Goal: Check status: Check status

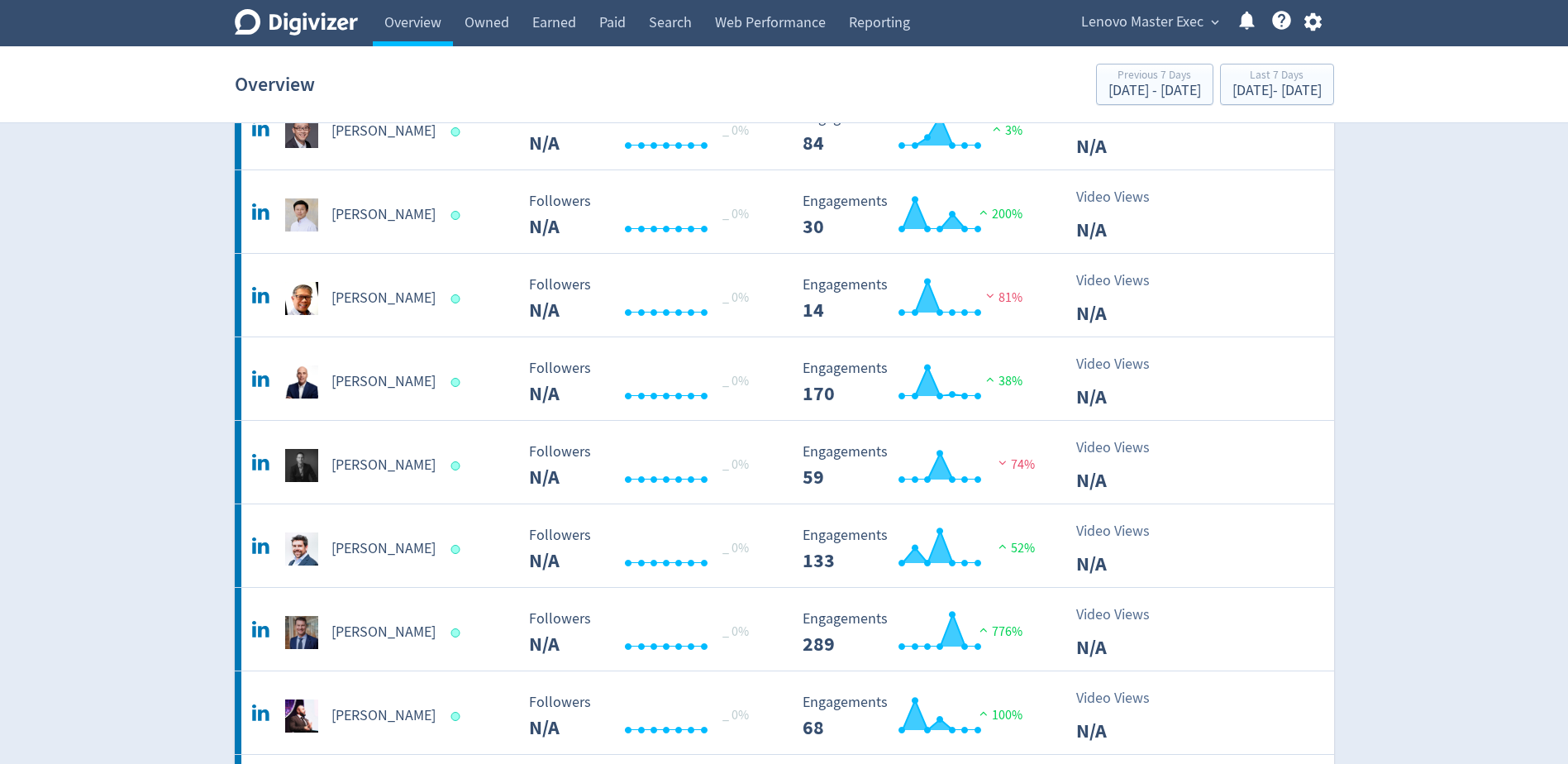
scroll to position [826, 0]
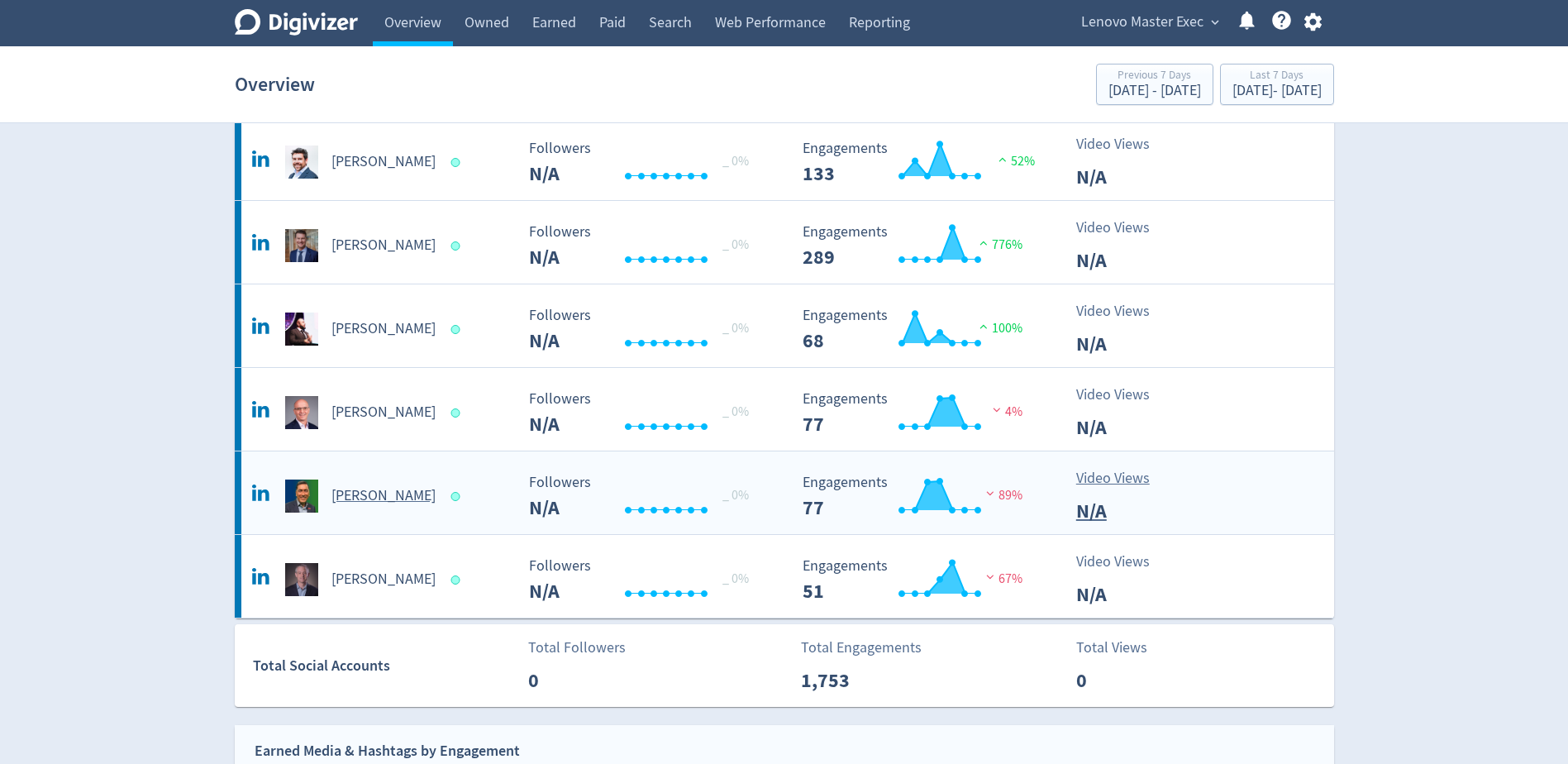
click at [391, 496] on h5 "[PERSON_NAME]" at bounding box center [383, 495] width 104 height 20
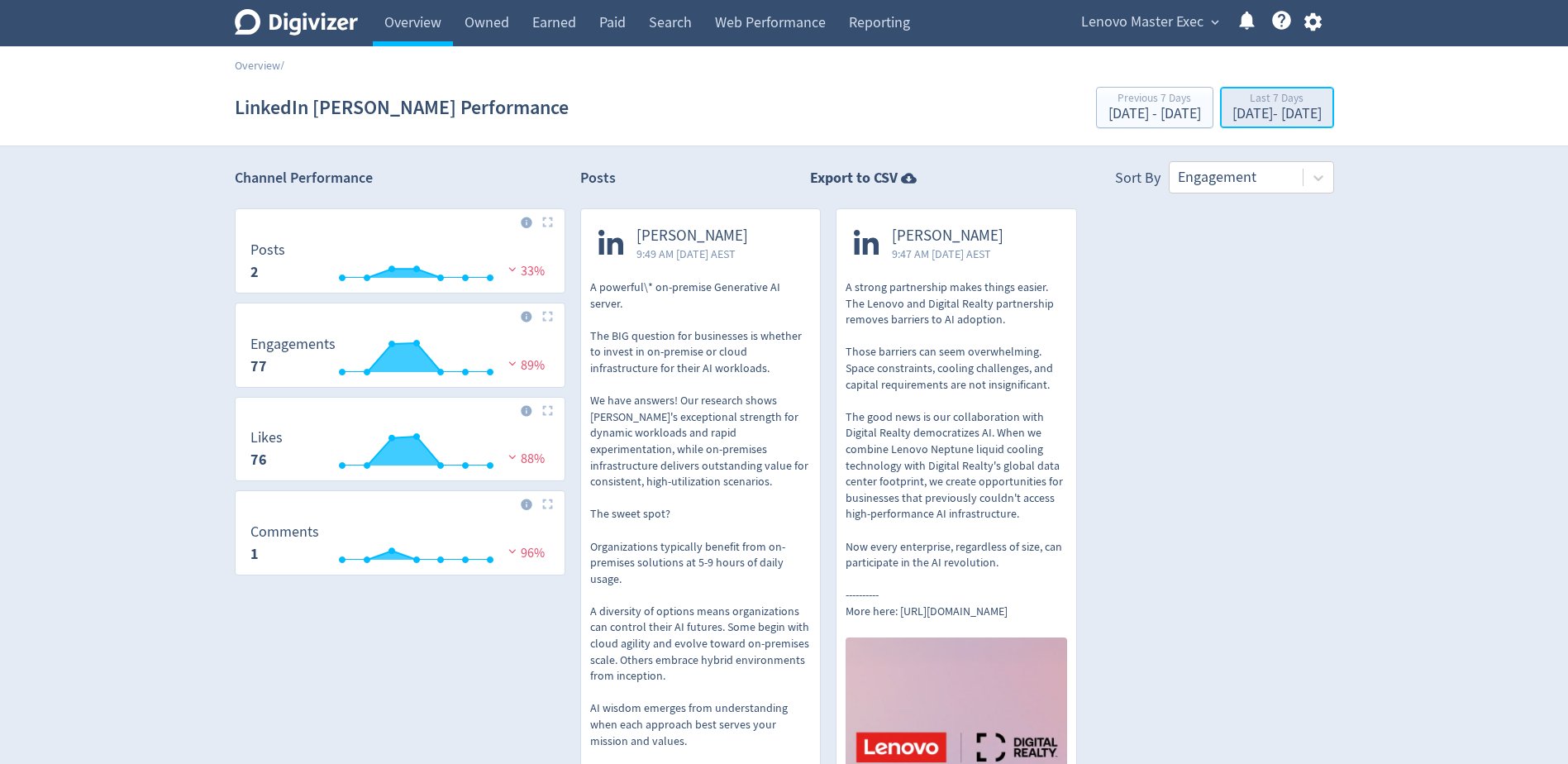
click at [1232, 107] on div "[DATE] - [DATE]" at bounding box center [1276, 114] width 89 height 15
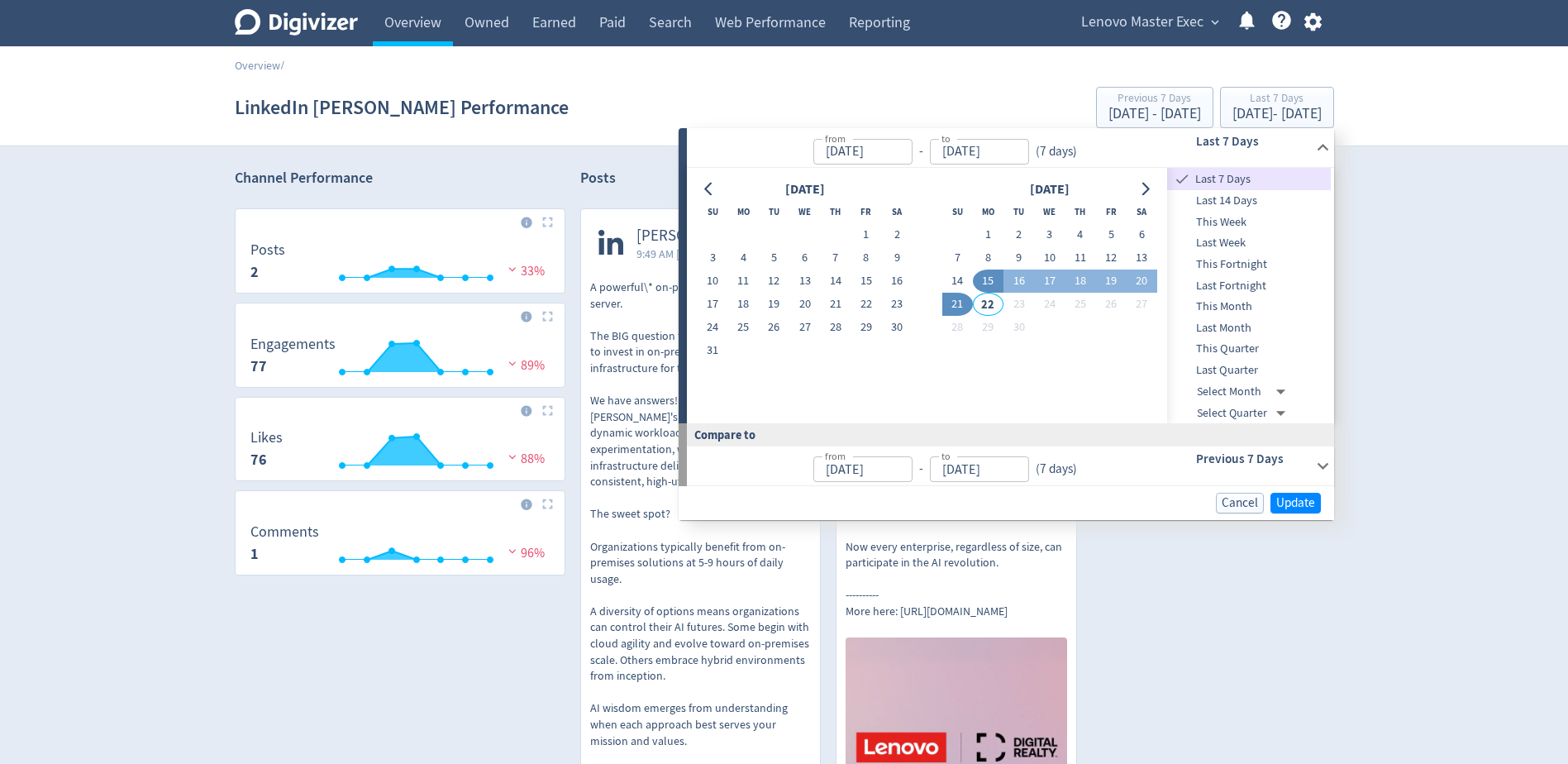
click at [1239, 346] on span "This Quarter" at bounding box center [1249, 349] width 164 height 18
type input "[DATE]"
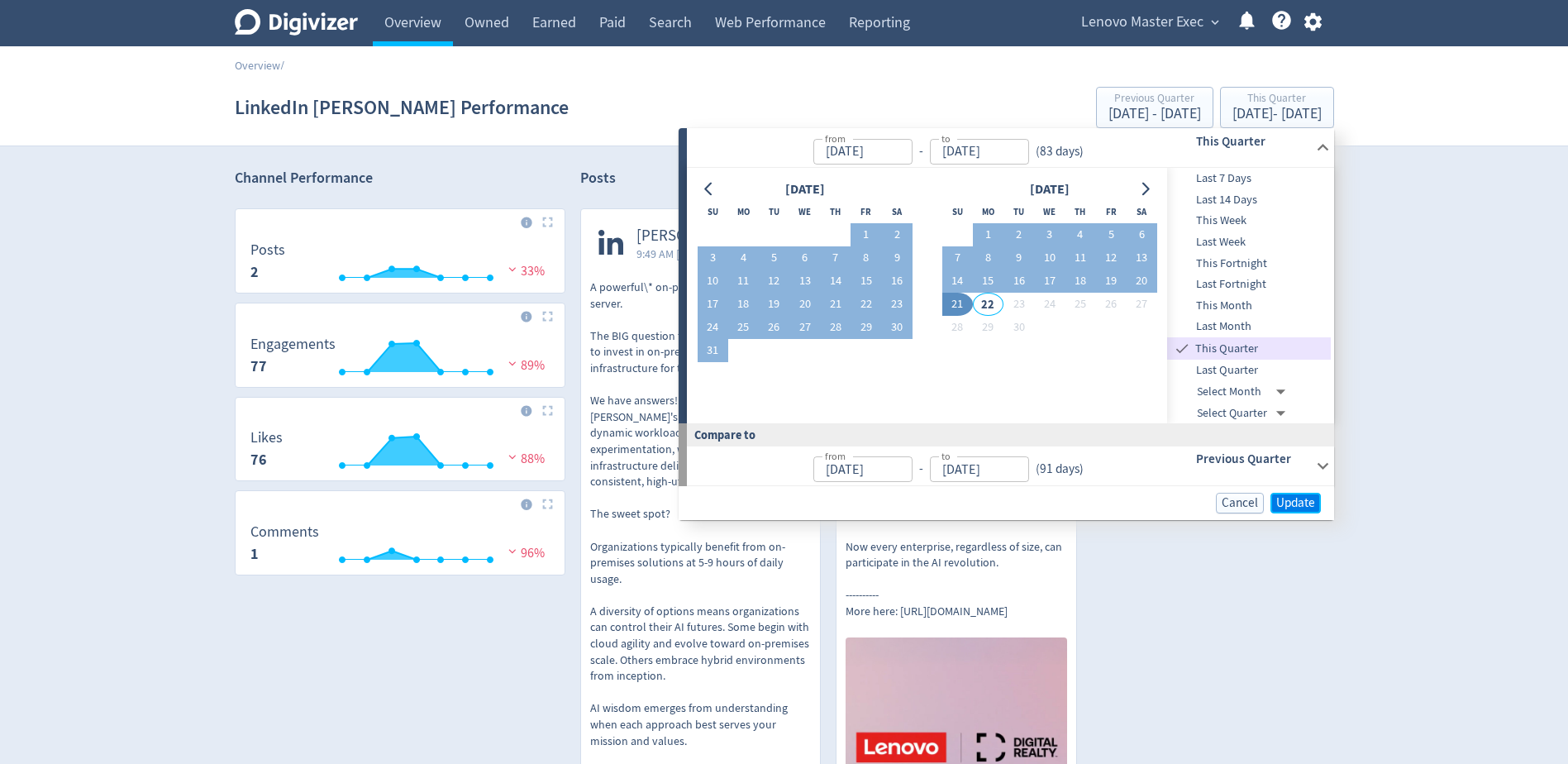
click at [1299, 504] on span "Update" at bounding box center [1296, 503] width 39 height 12
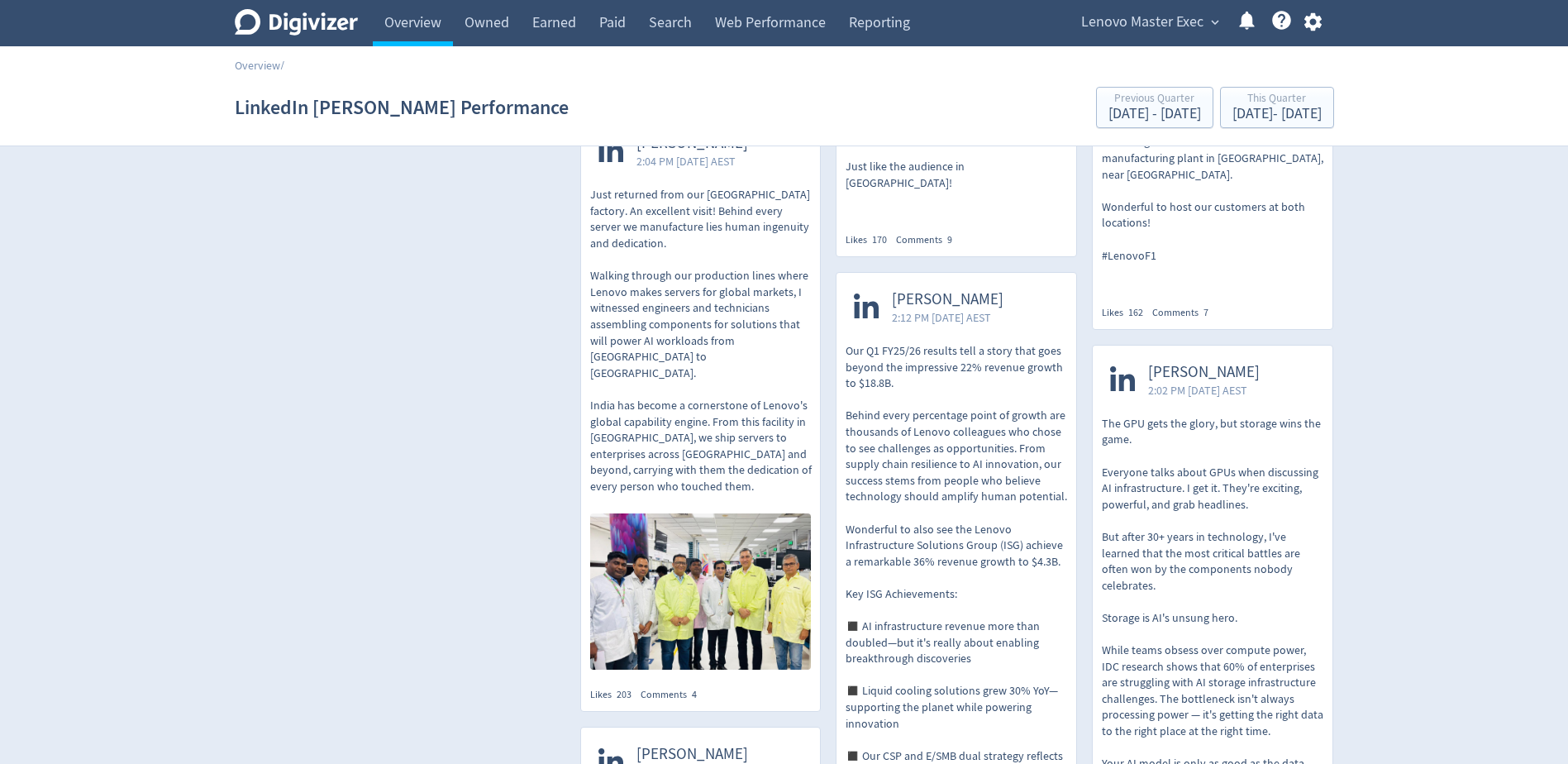
scroll to position [661, 0]
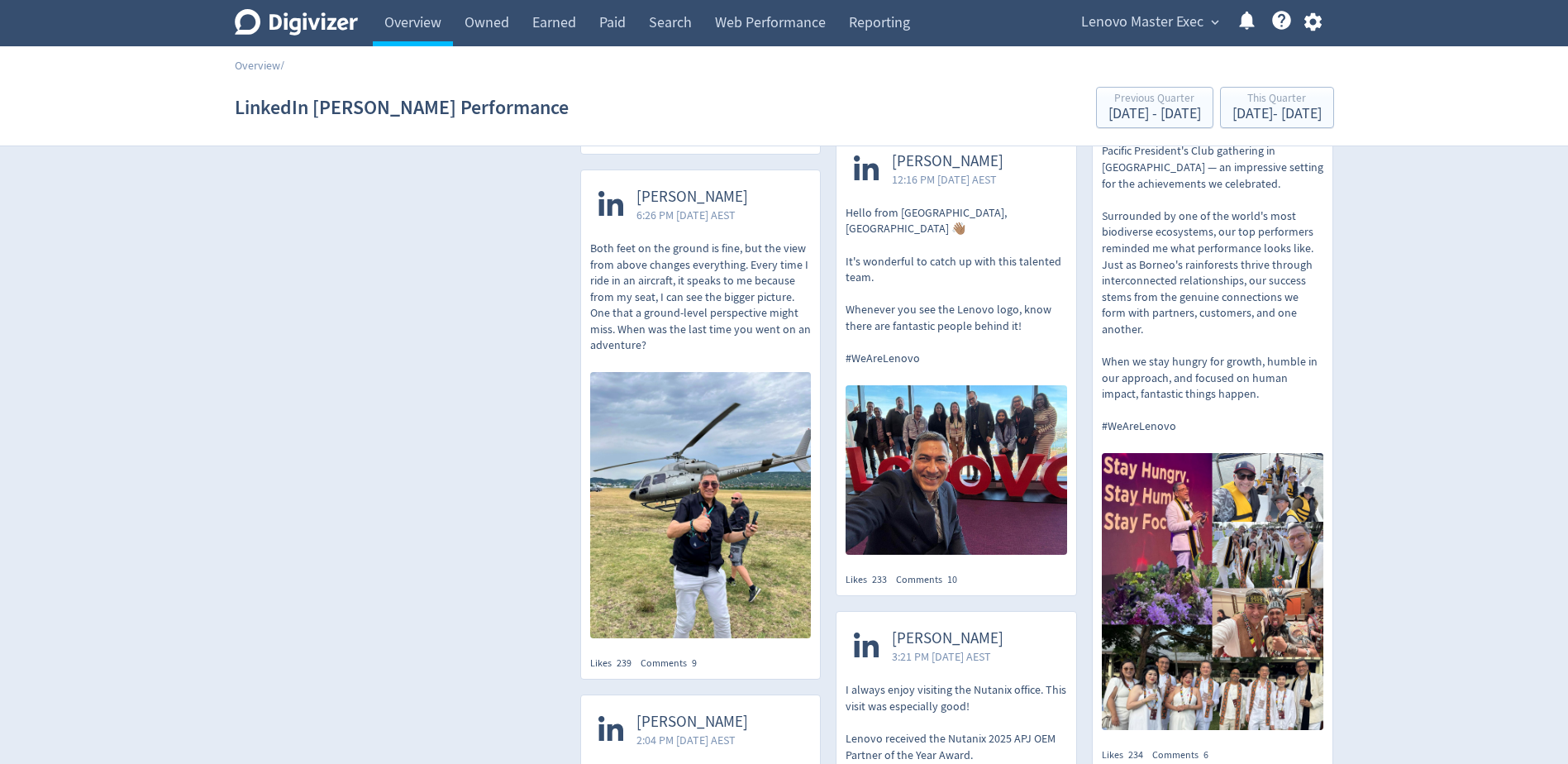
click at [951, 449] on img at bounding box center [956, 470] width 221 height 169
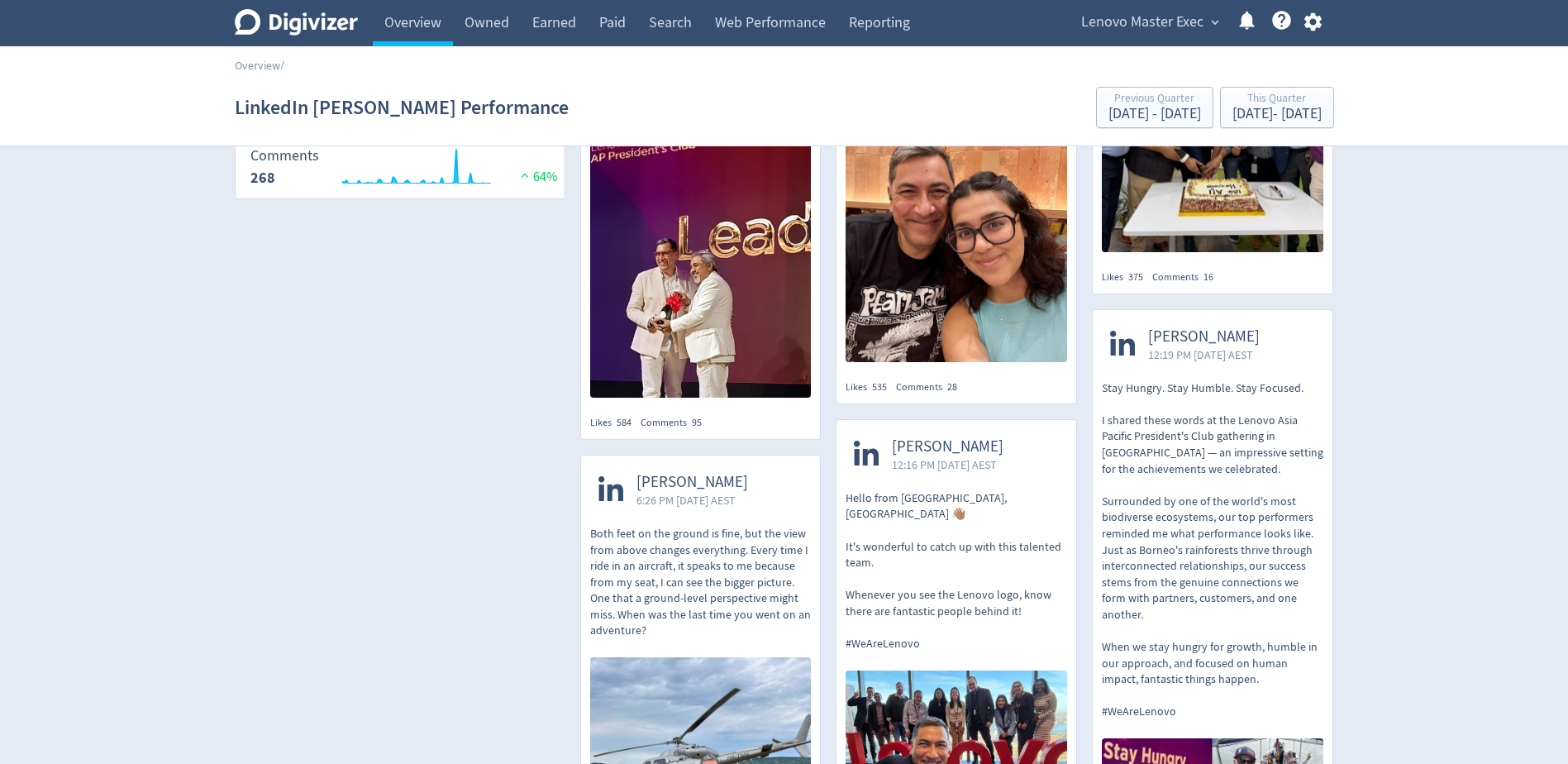
scroll to position [0, 0]
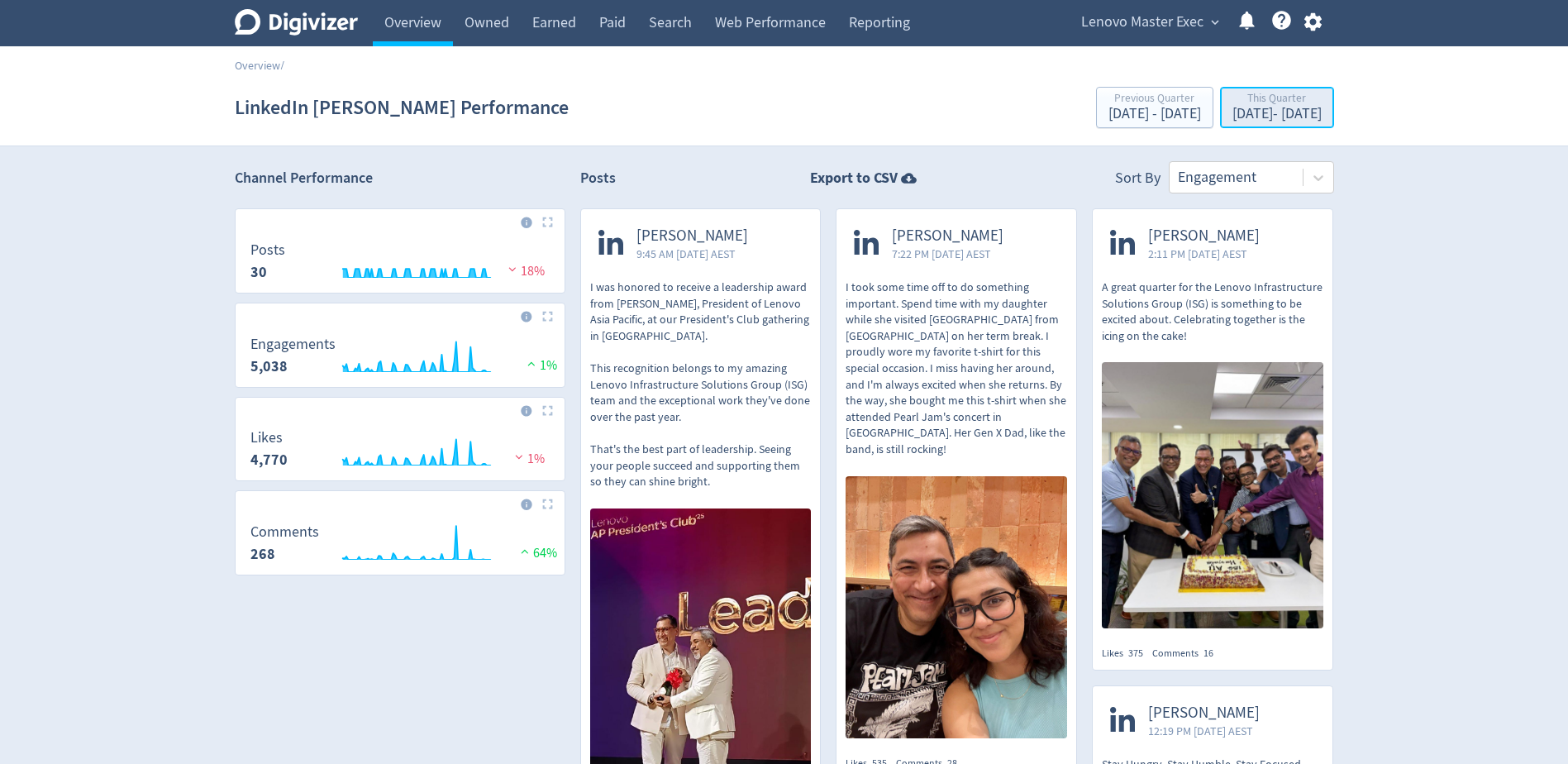
click at [1251, 112] on div "[DATE] - [DATE]" at bounding box center [1276, 114] width 89 height 15
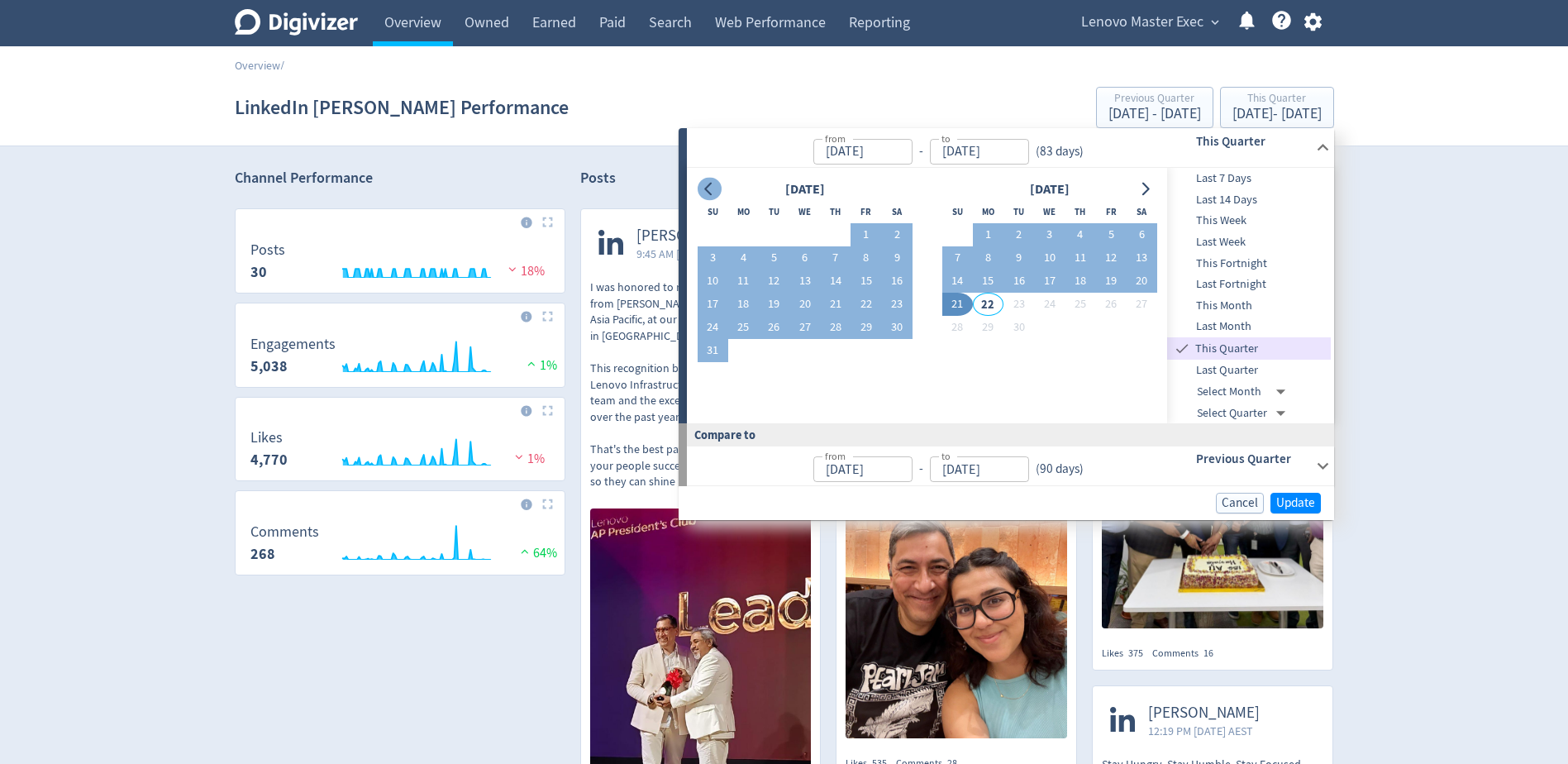
click at [704, 179] on button "Go to previous month" at bounding box center [709, 189] width 24 height 23
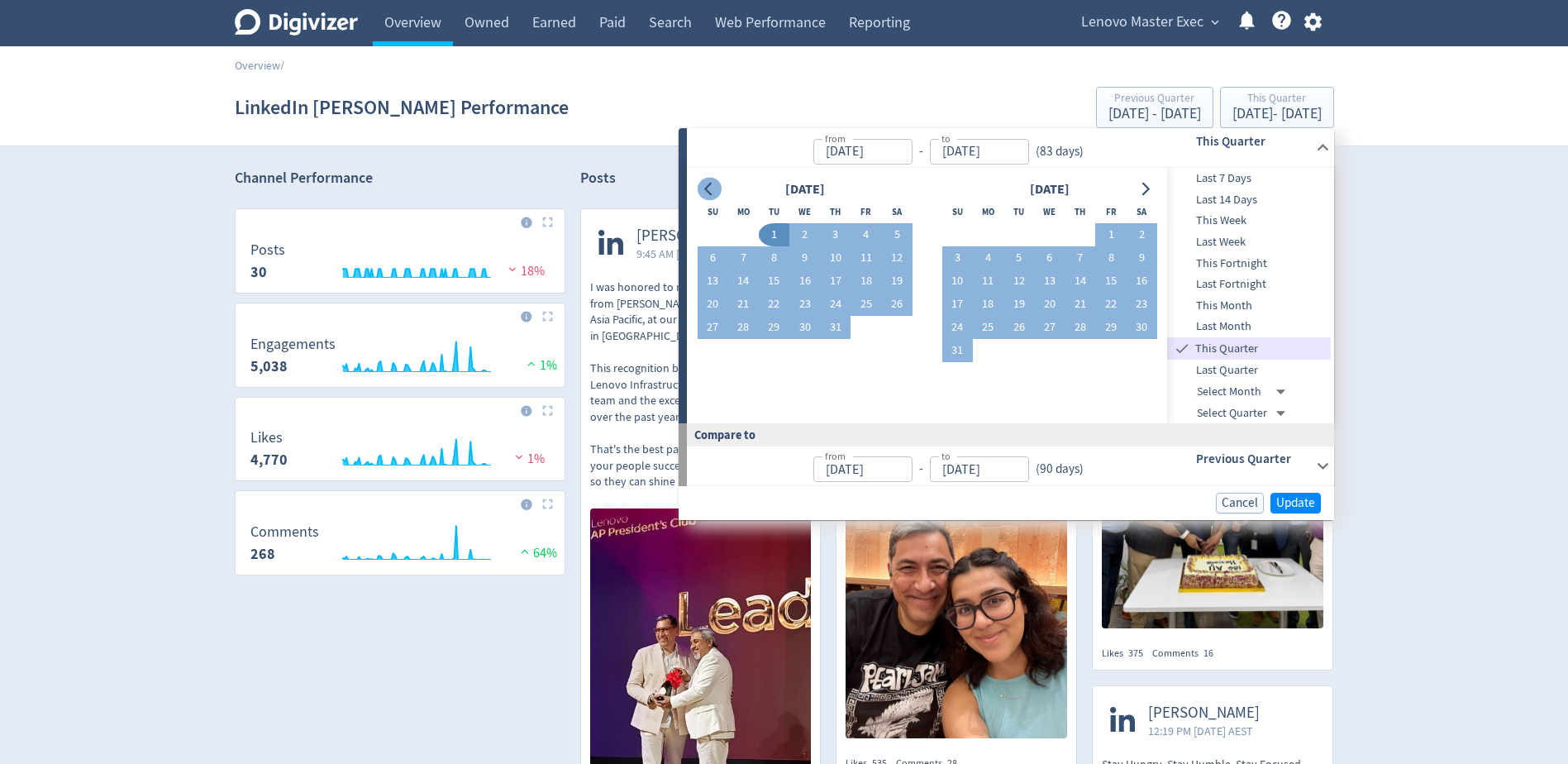
click at [704, 179] on button "Go to previous month" at bounding box center [709, 189] width 24 height 23
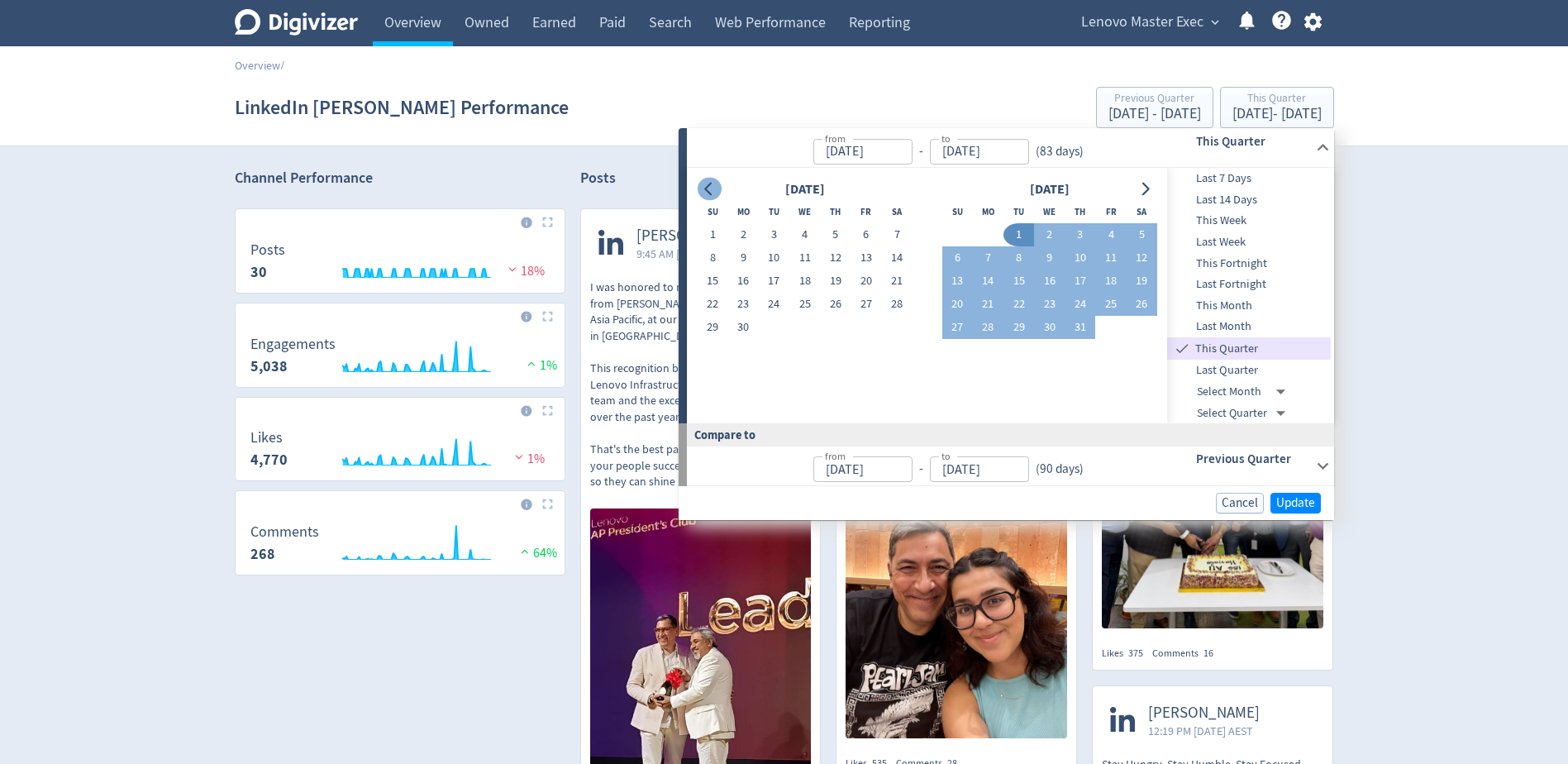
click at [704, 179] on button "Go to previous month" at bounding box center [709, 189] width 24 height 23
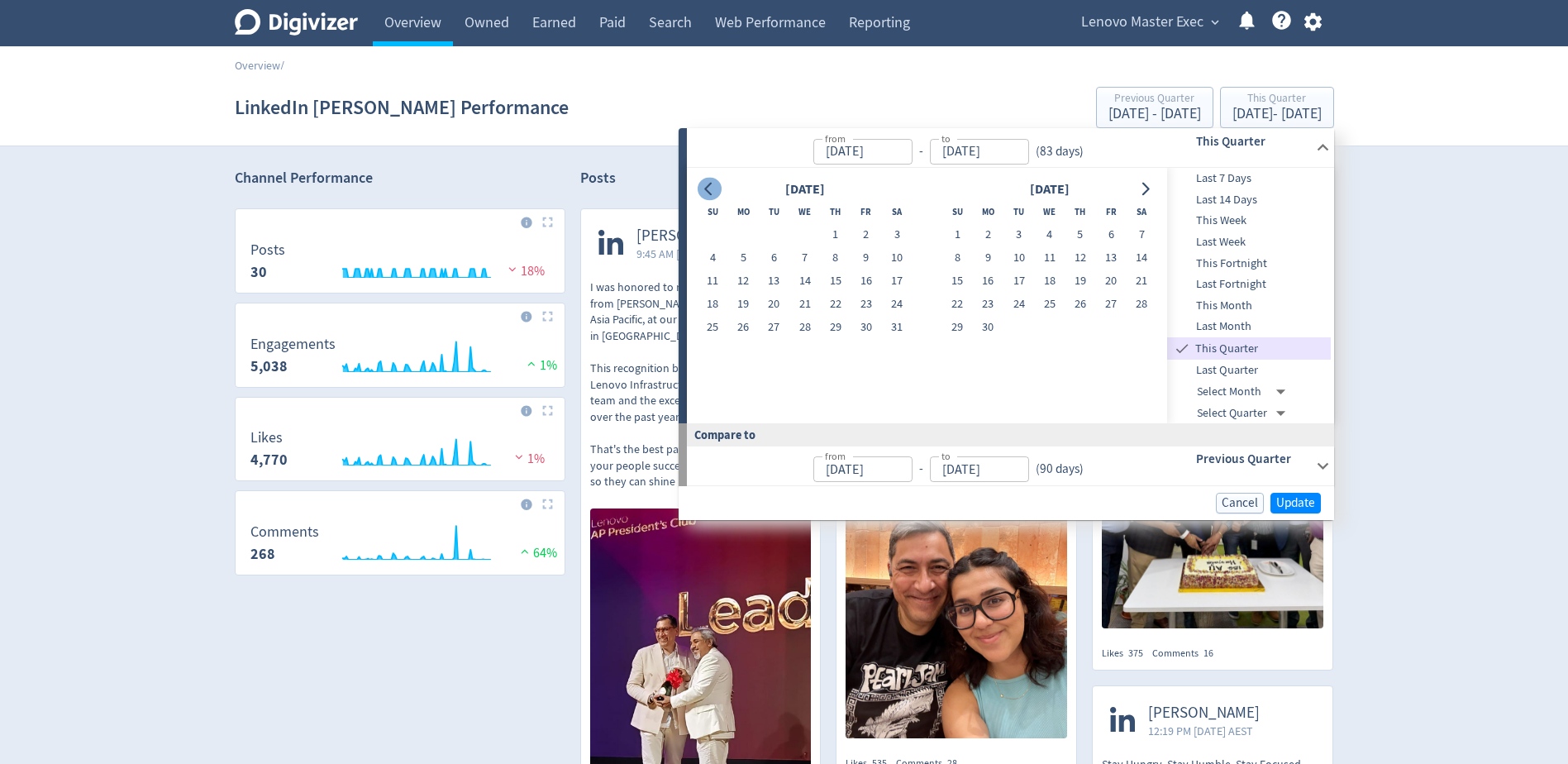
click at [704, 179] on button "Go to previous month" at bounding box center [709, 189] width 24 height 23
click at [805, 235] on button "1" at bounding box center [804, 235] width 30 height 23
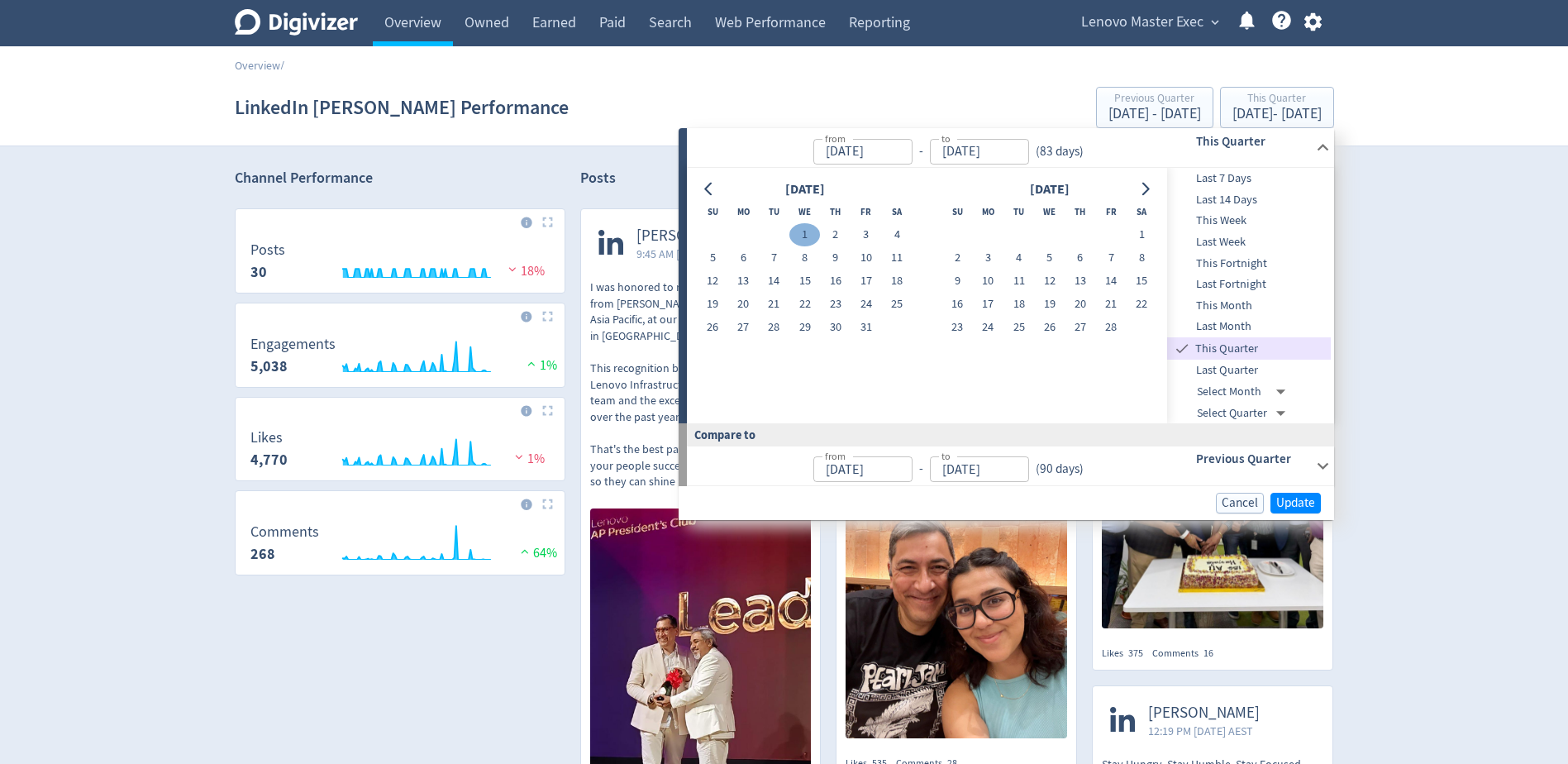
type input "[DATE]"
click at [1140, 188] on icon "Go to next month" at bounding box center [1144, 189] width 13 height 13
click at [1140, 189] on icon "Go to next month" at bounding box center [1144, 189] width 13 height 13
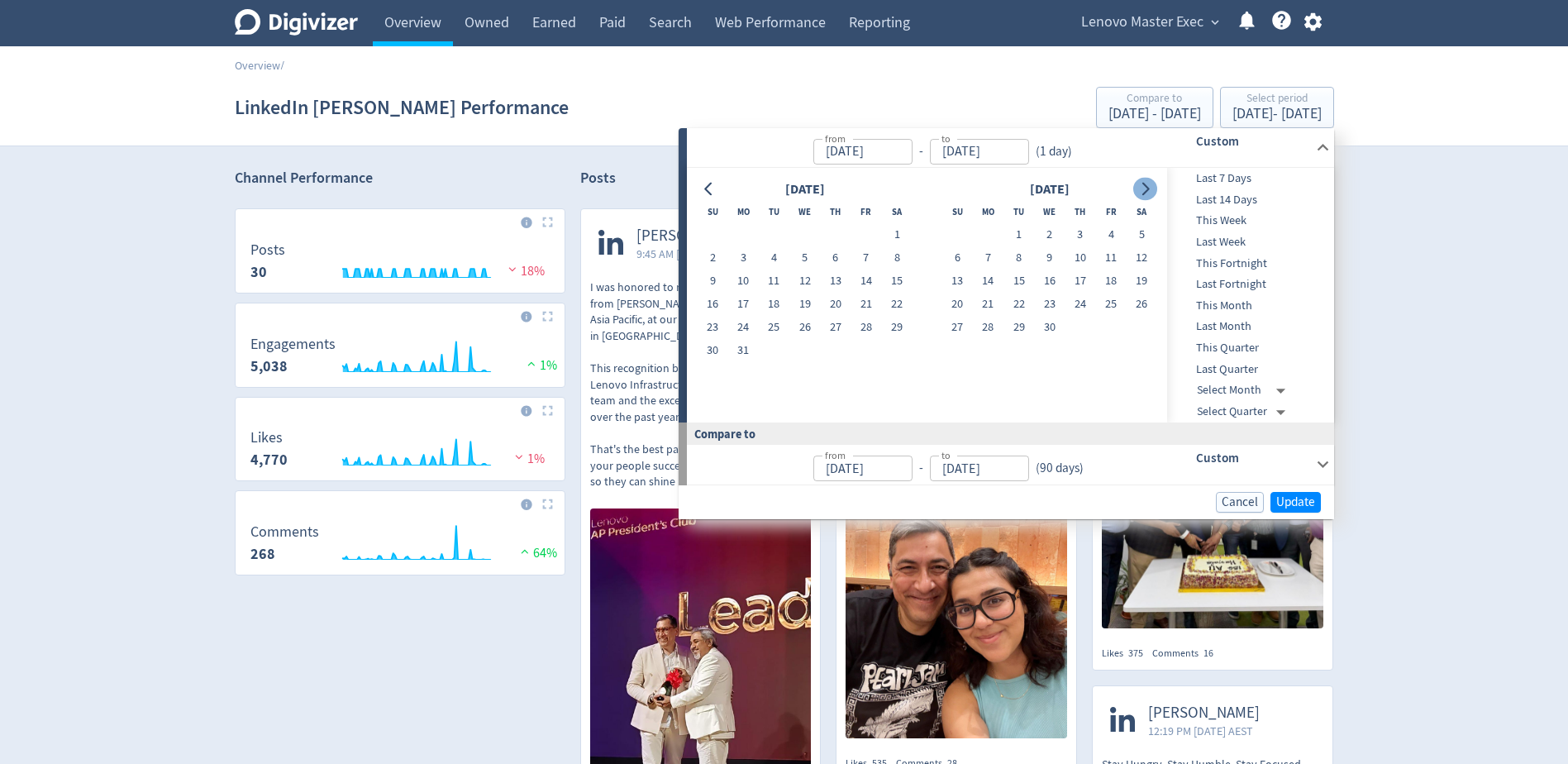
click at [1140, 189] on icon "Go to next month" at bounding box center [1144, 189] width 13 height 13
click at [1143, 189] on icon "Go to next month" at bounding box center [1144, 189] width 13 height 13
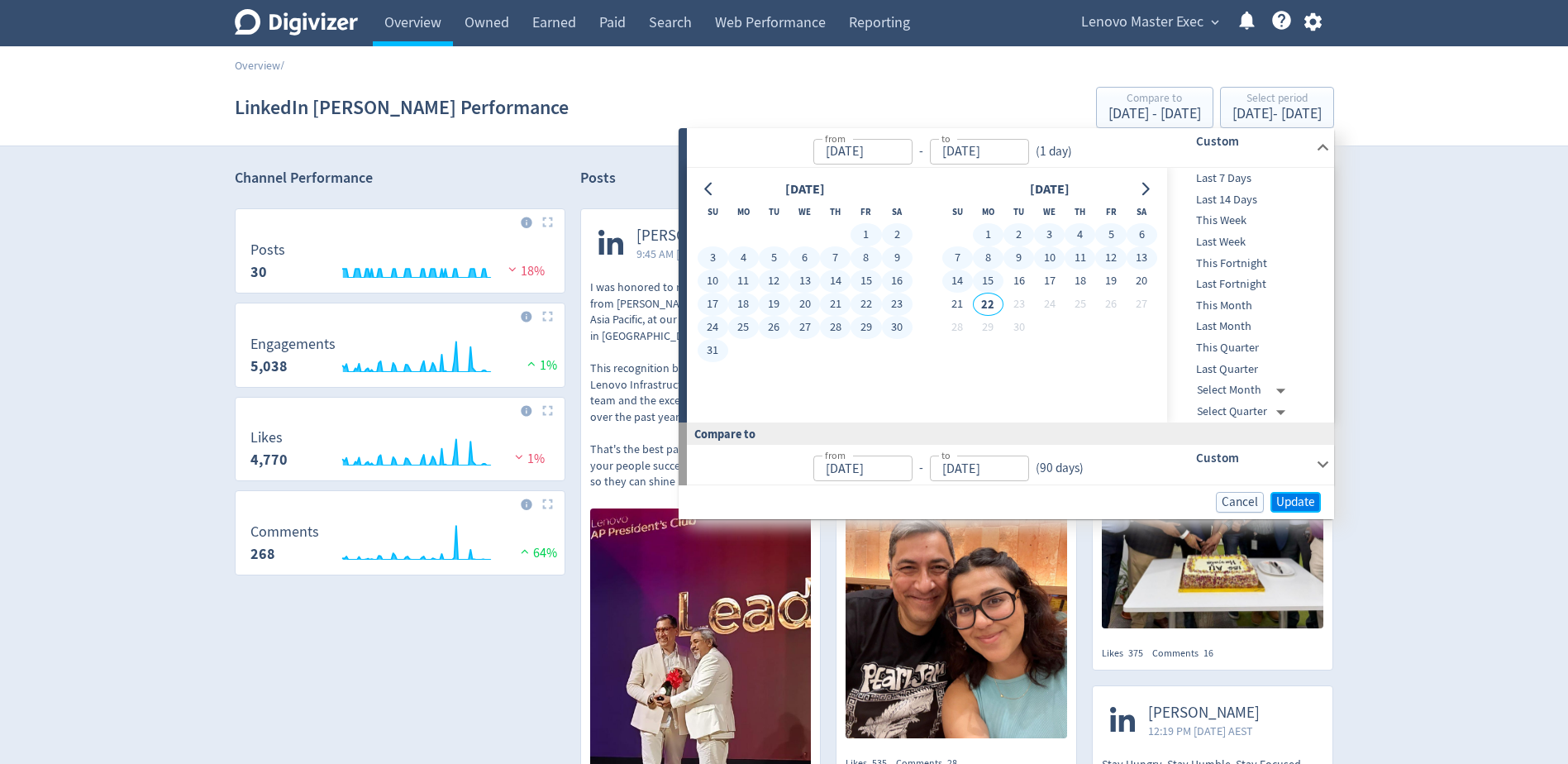
click at [1290, 503] on span "Update" at bounding box center [1296, 503] width 39 height 12
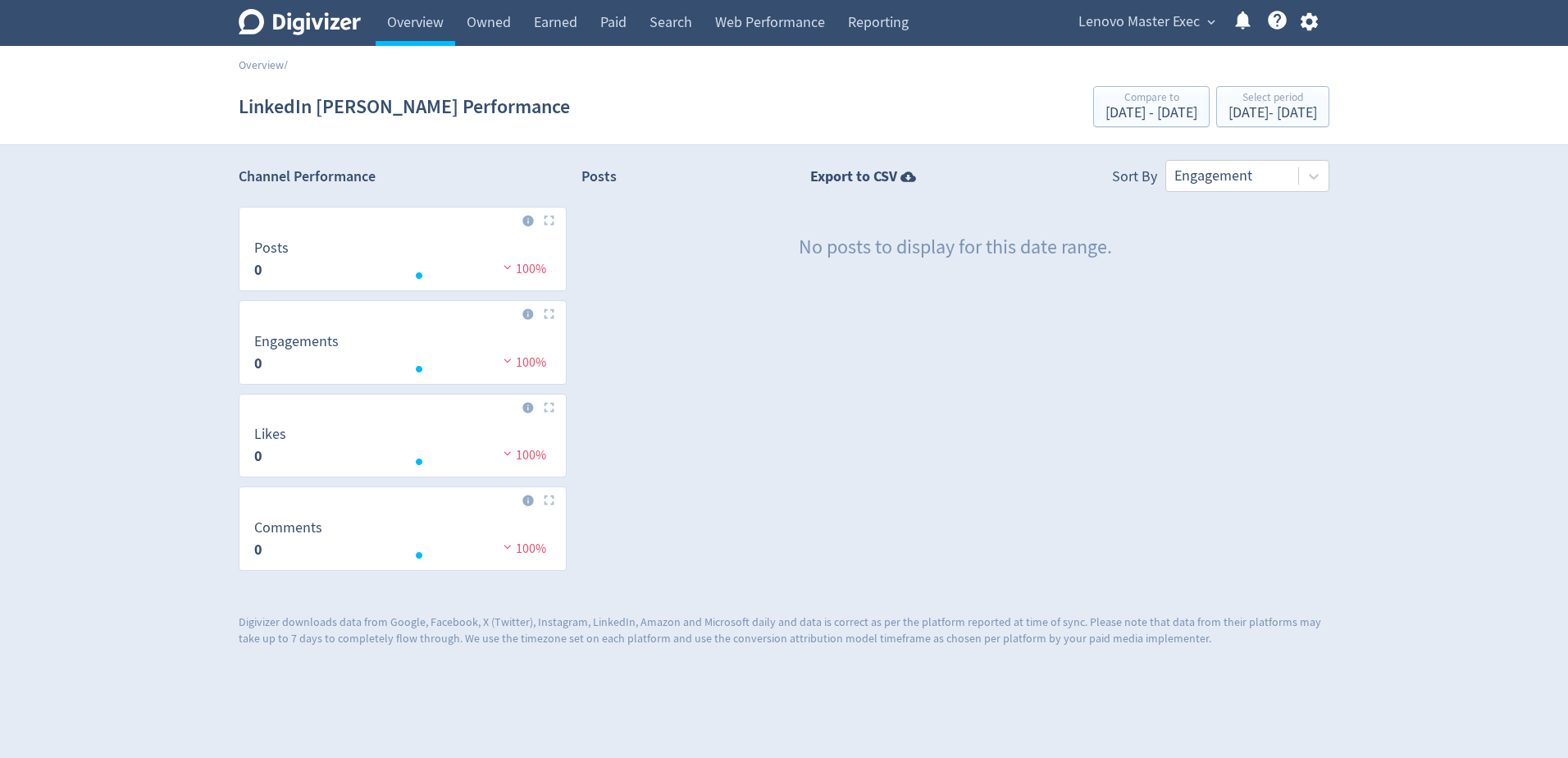
click at [1237, 127] on div "LinkedIn [PERSON_NAME] Performance Compare to [DATE] - [DATE] Select period [DA…" at bounding box center [784, 106] width 1091 height 52
click at [1233, 115] on div "[DATE] - [DATE]" at bounding box center [1272, 113] width 88 height 15
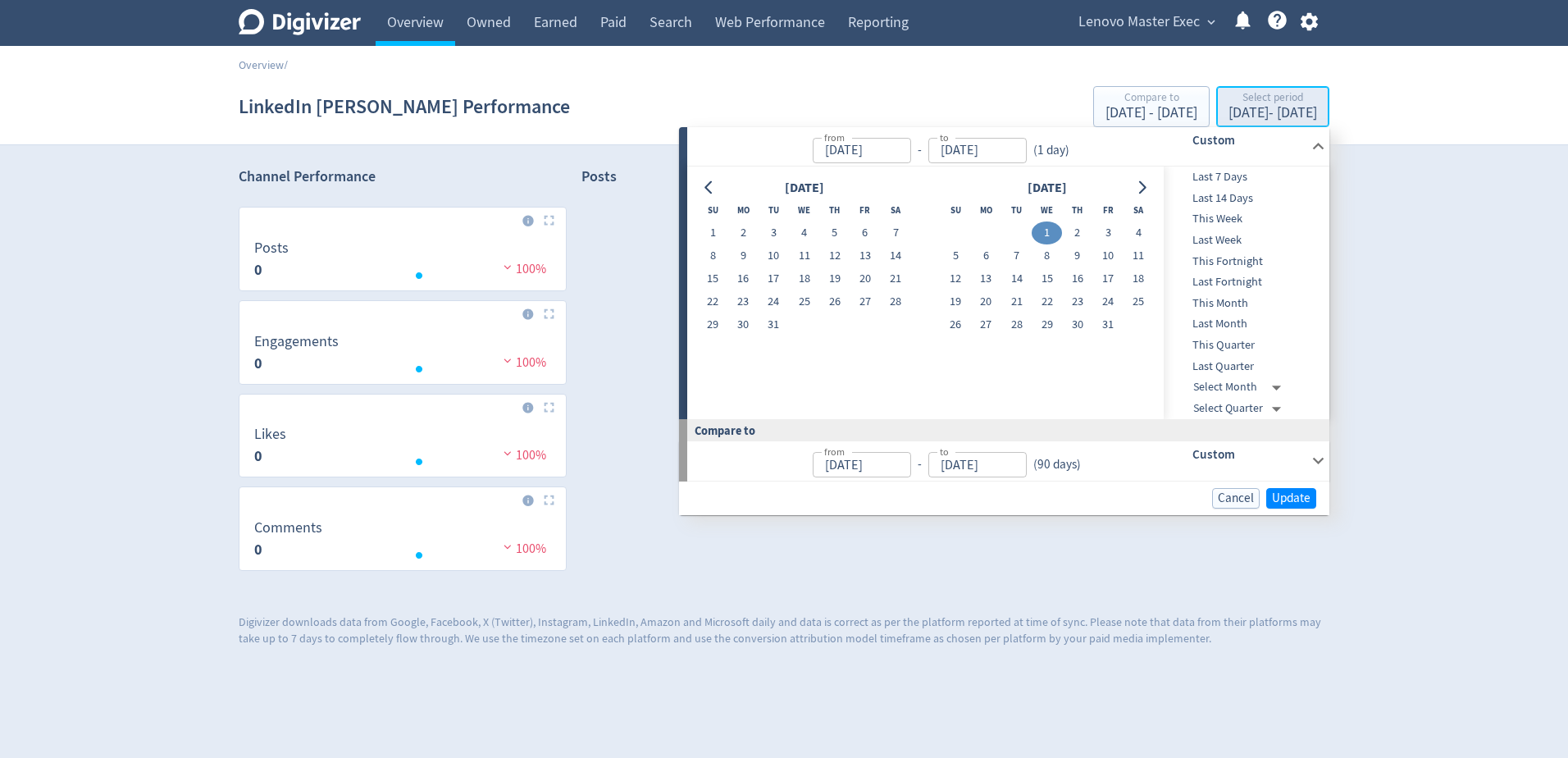
type input "[DATE]"
click at [1005, 149] on input "[DATE]" at bounding box center [978, 150] width 99 height 26
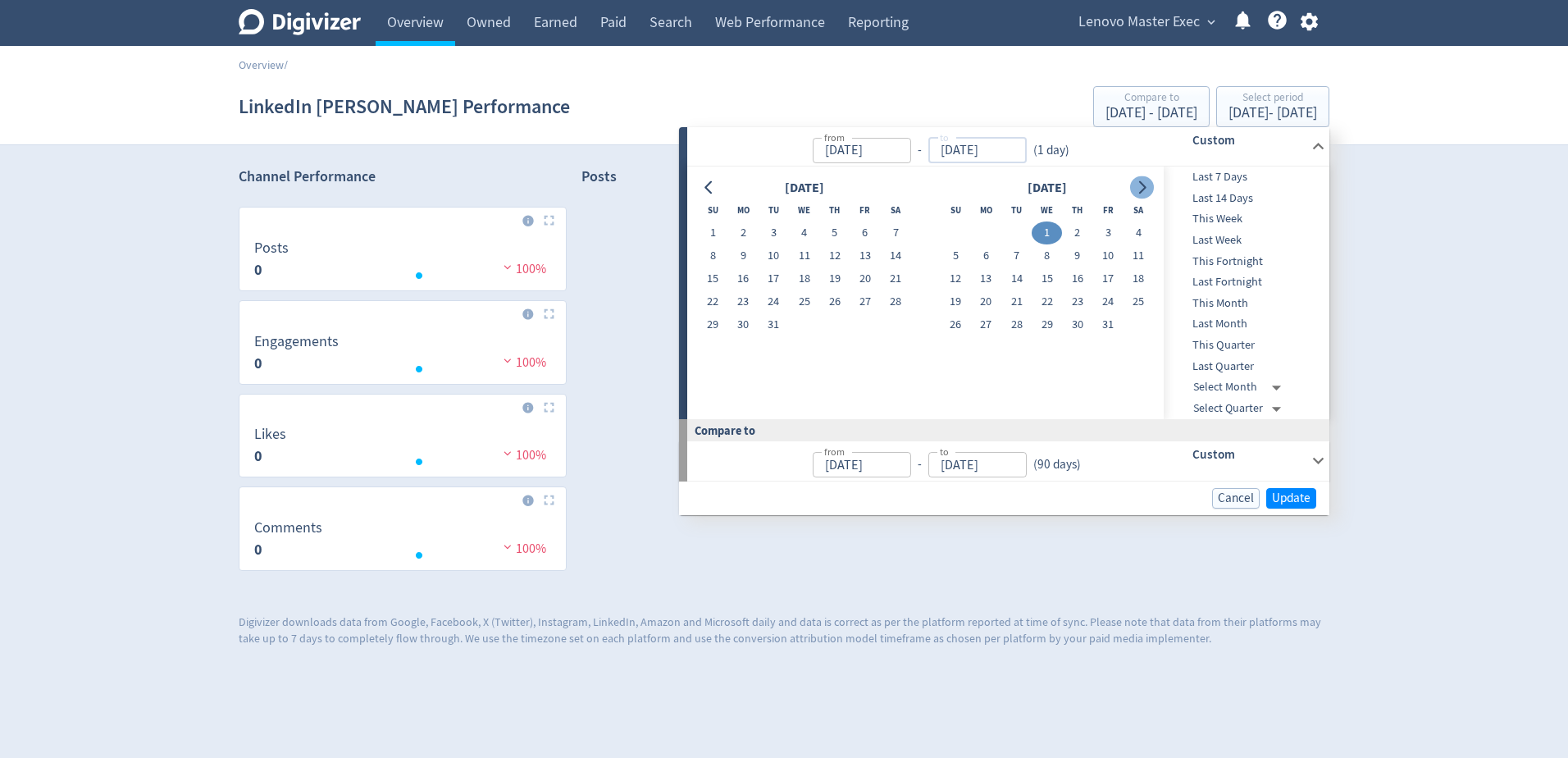
click at [1145, 182] on icon "Go to next month" at bounding box center [1141, 187] width 13 height 13
click at [1146, 184] on icon "Go to next month" at bounding box center [1141, 187] width 13 height 13
click at [1146, 184] on icon "Go to next month" at bounding box center [1141, 187] width 13 height 13
click at [1146, 186] on icon "Go to next month" at bounding box center [1141, 187] width 13 height 13
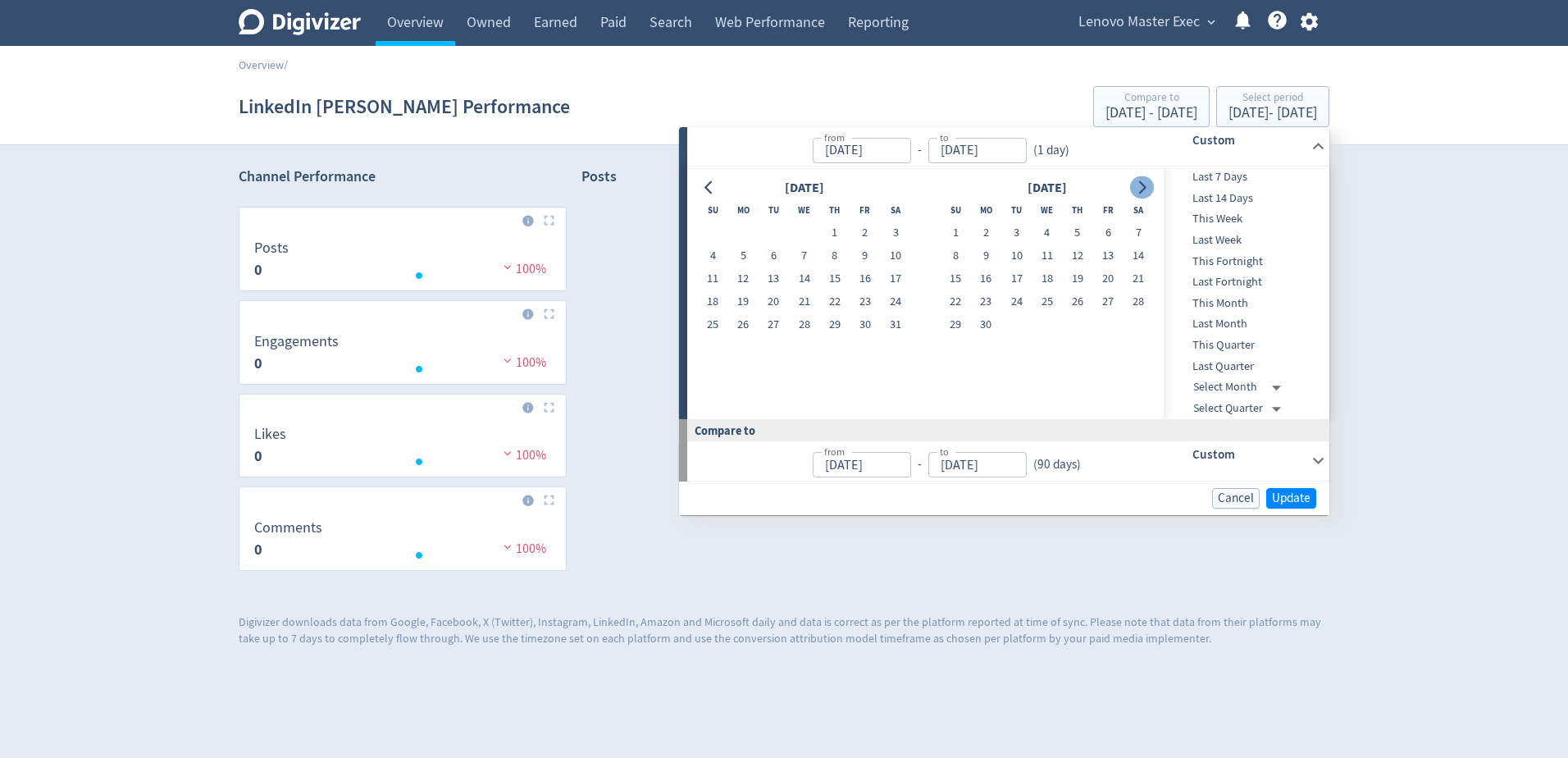
click at [1146, 186] on icon "Go to next month" at bounding box center [1141, 187] width 13 height 13
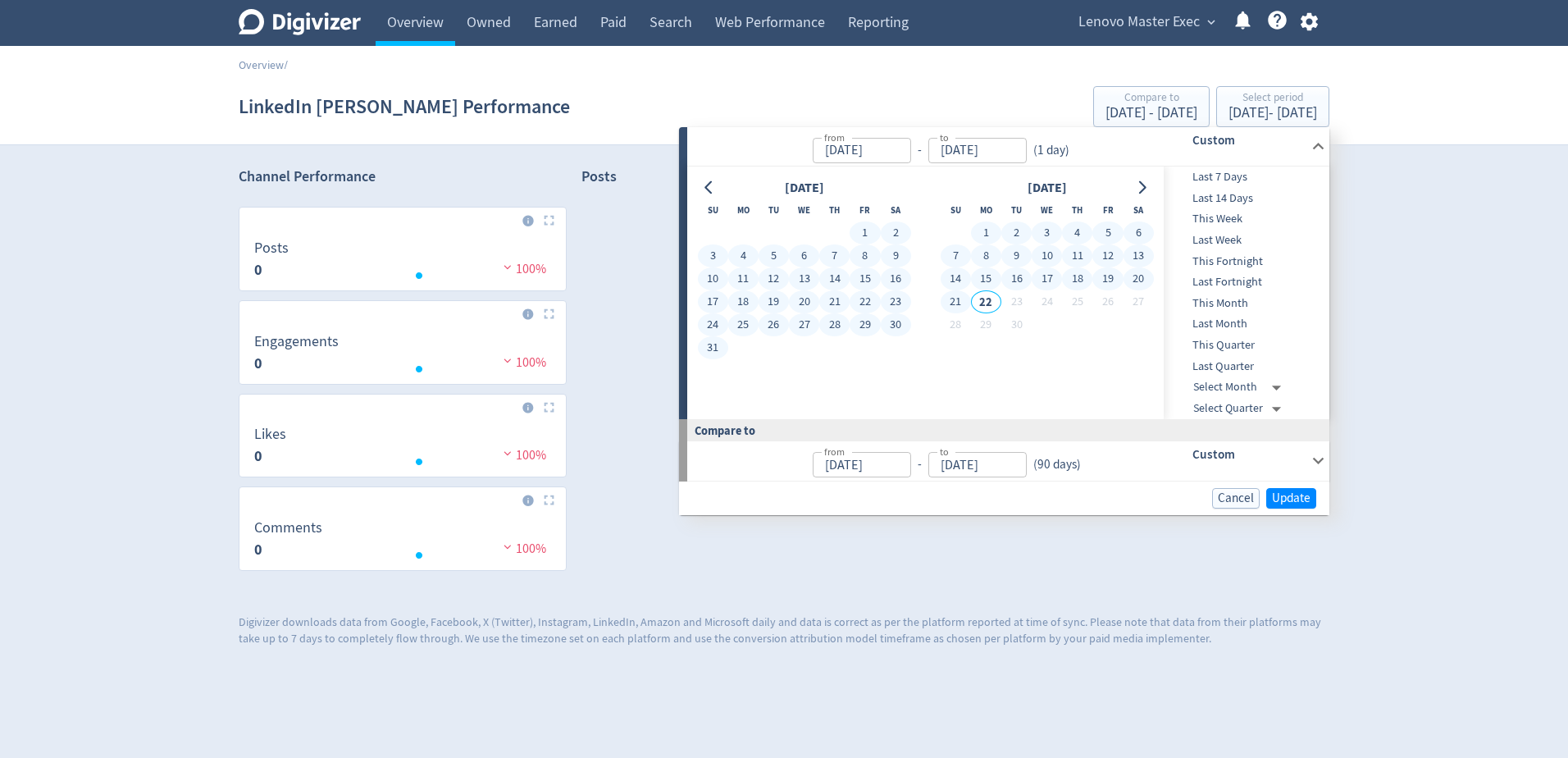
click at [955, 298] on button "21" at bounding box center [956, 302] width 30 height 23
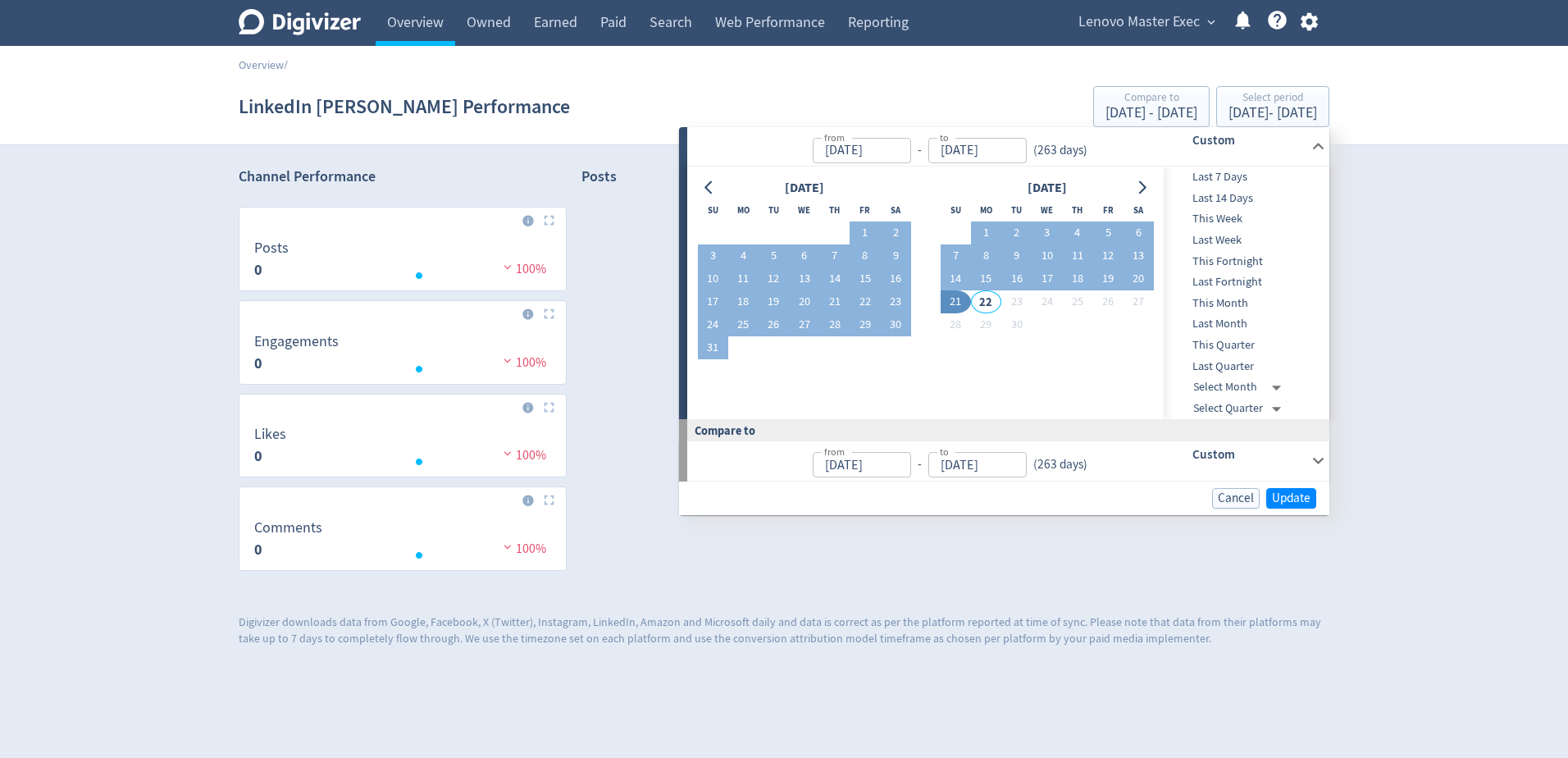
type input "[DATE]"
click at [1279, 496] on span "Update" at bounding box center [1291, 499] width 39 height 12
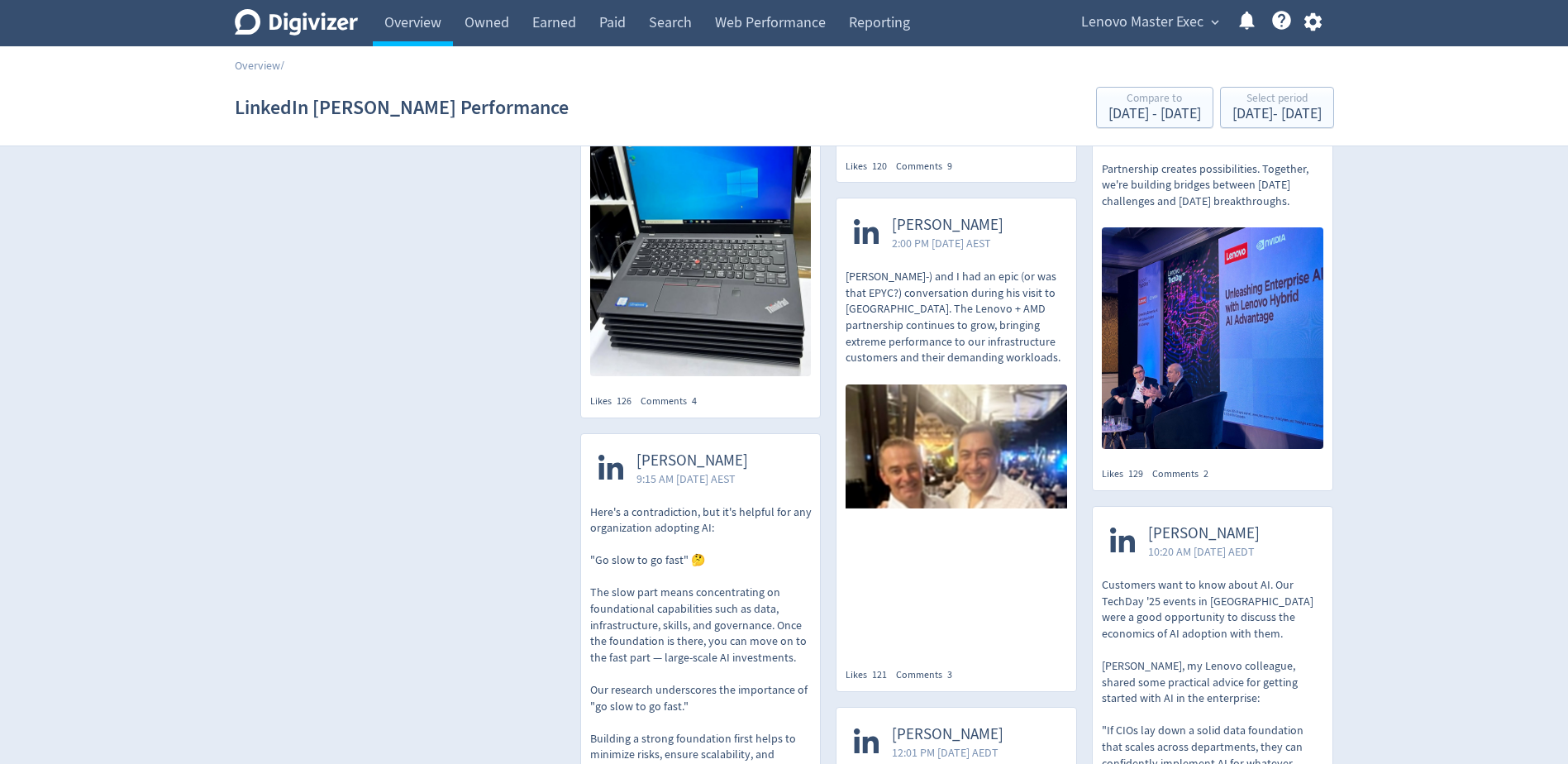
scroll to position [10578, 0]
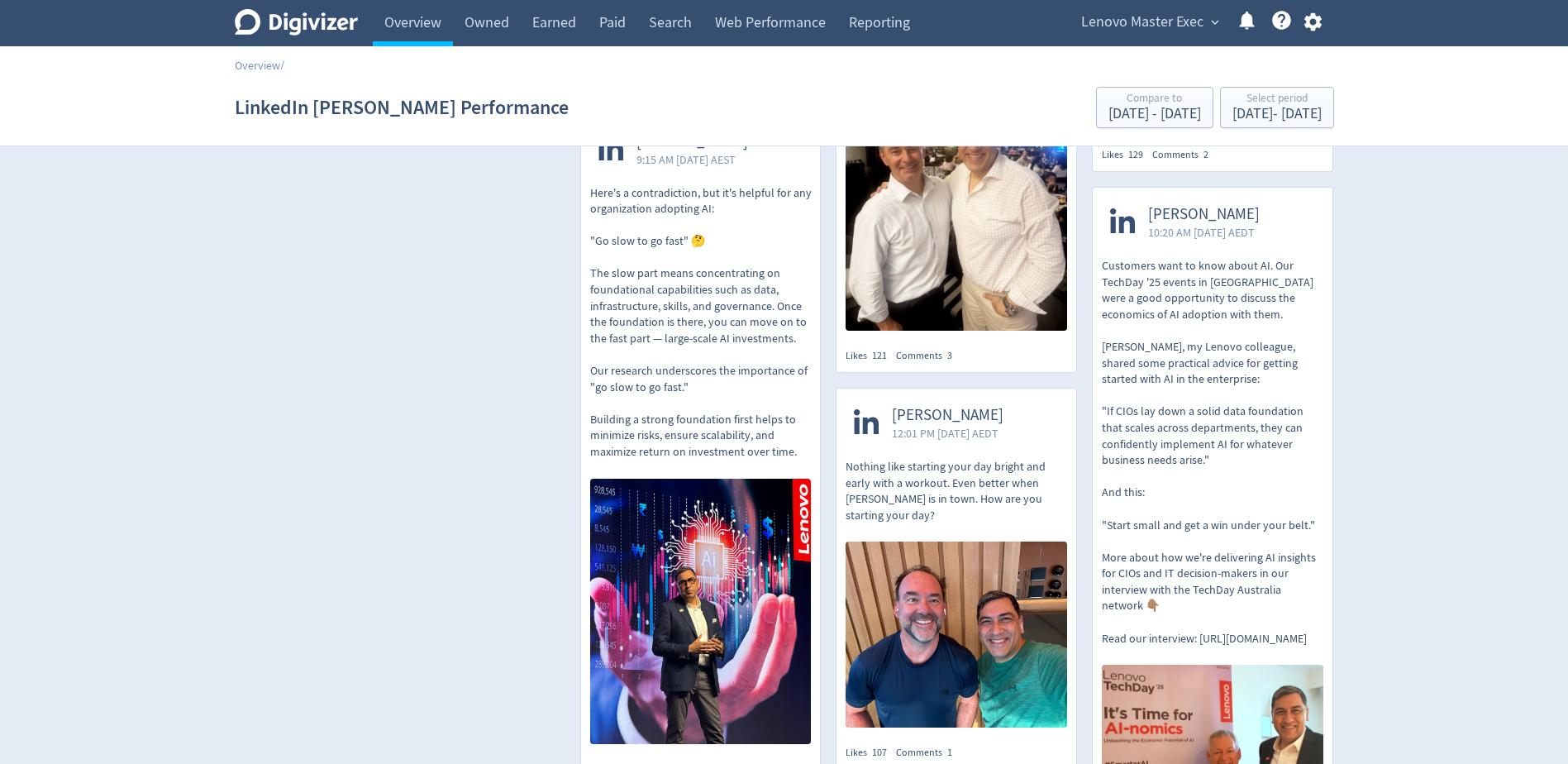
click at [710, 479] on img at bounding box center [700, 611] width 221 height 266
